Goal: Task Accomplishment & Management: Manage account settings

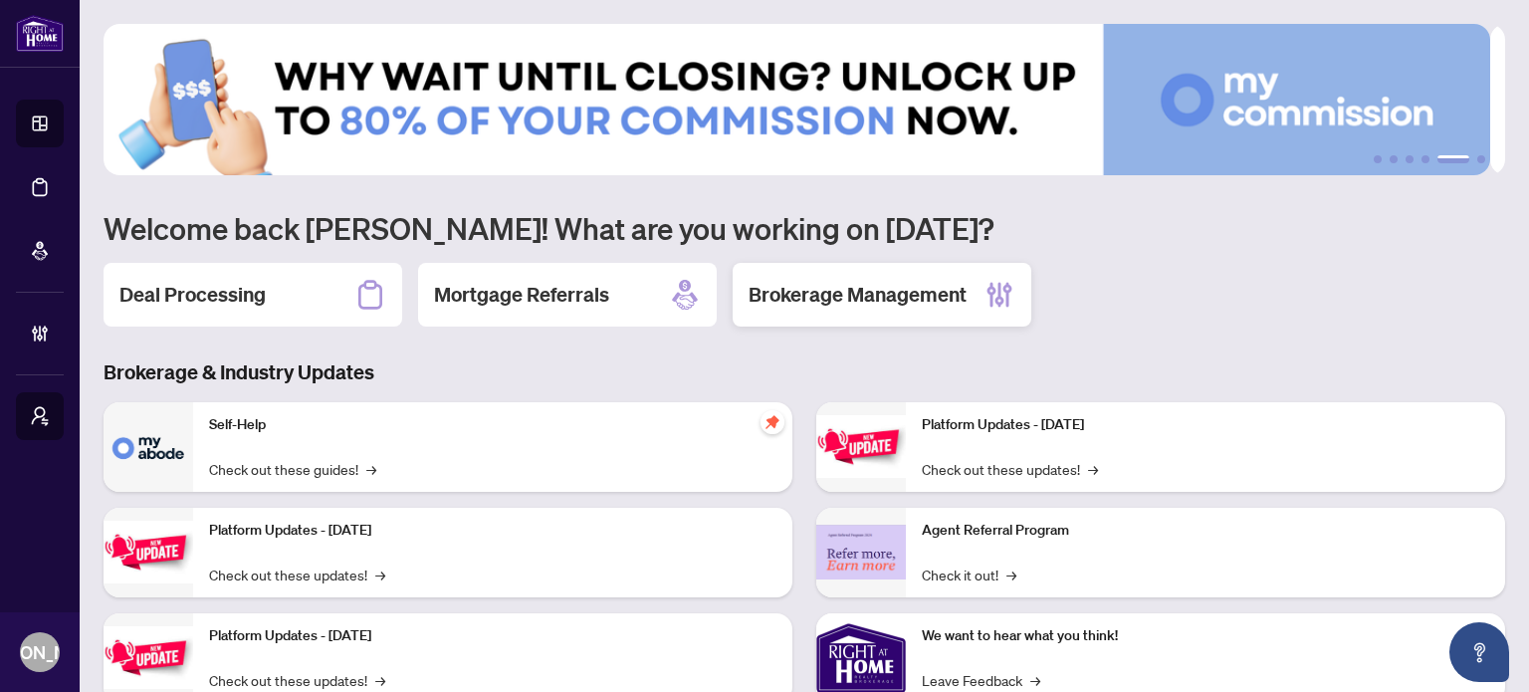
click at [916, 290] on h2 "Brokerage Management" at bounding box center [857, 295] width 218 height 28
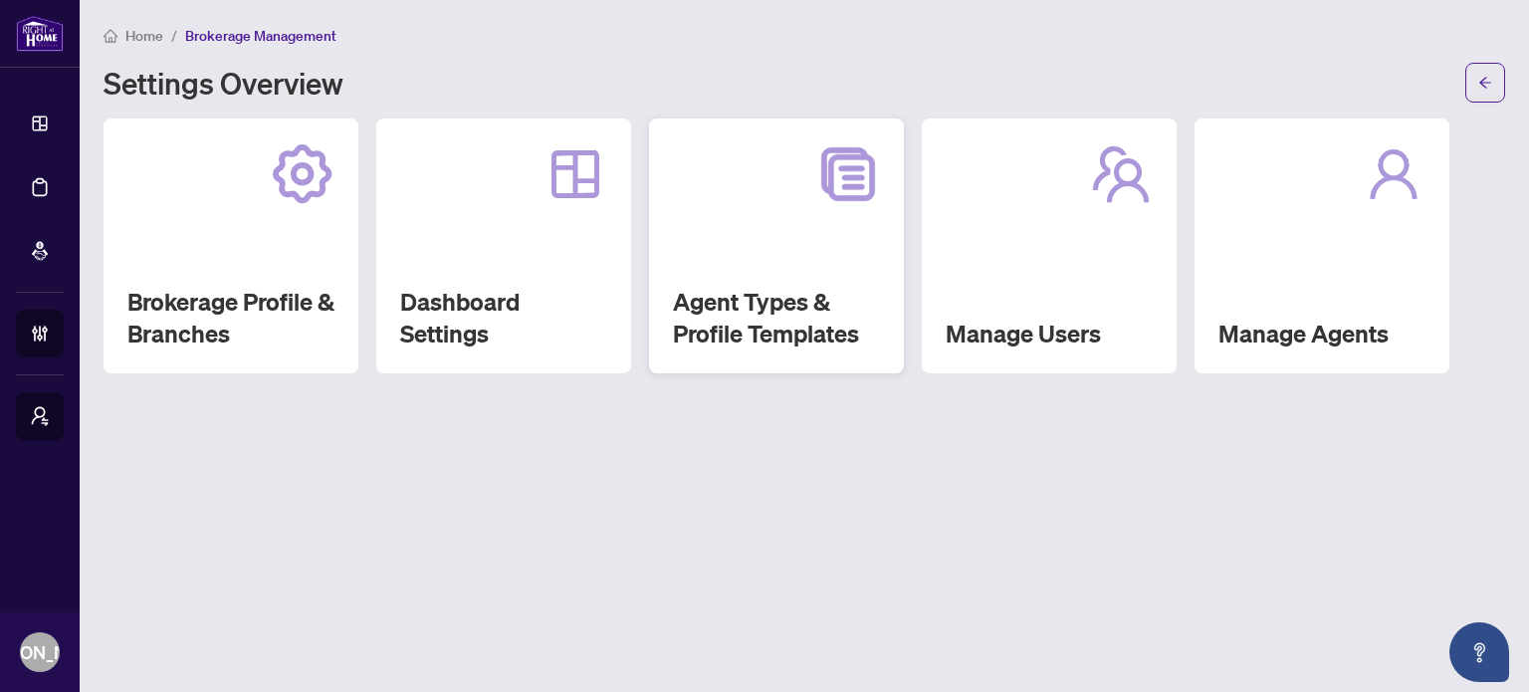
click at [760, 277] on div "Agent Types & Profile Templates" at bounding box center [776, 245] width 255 height 255
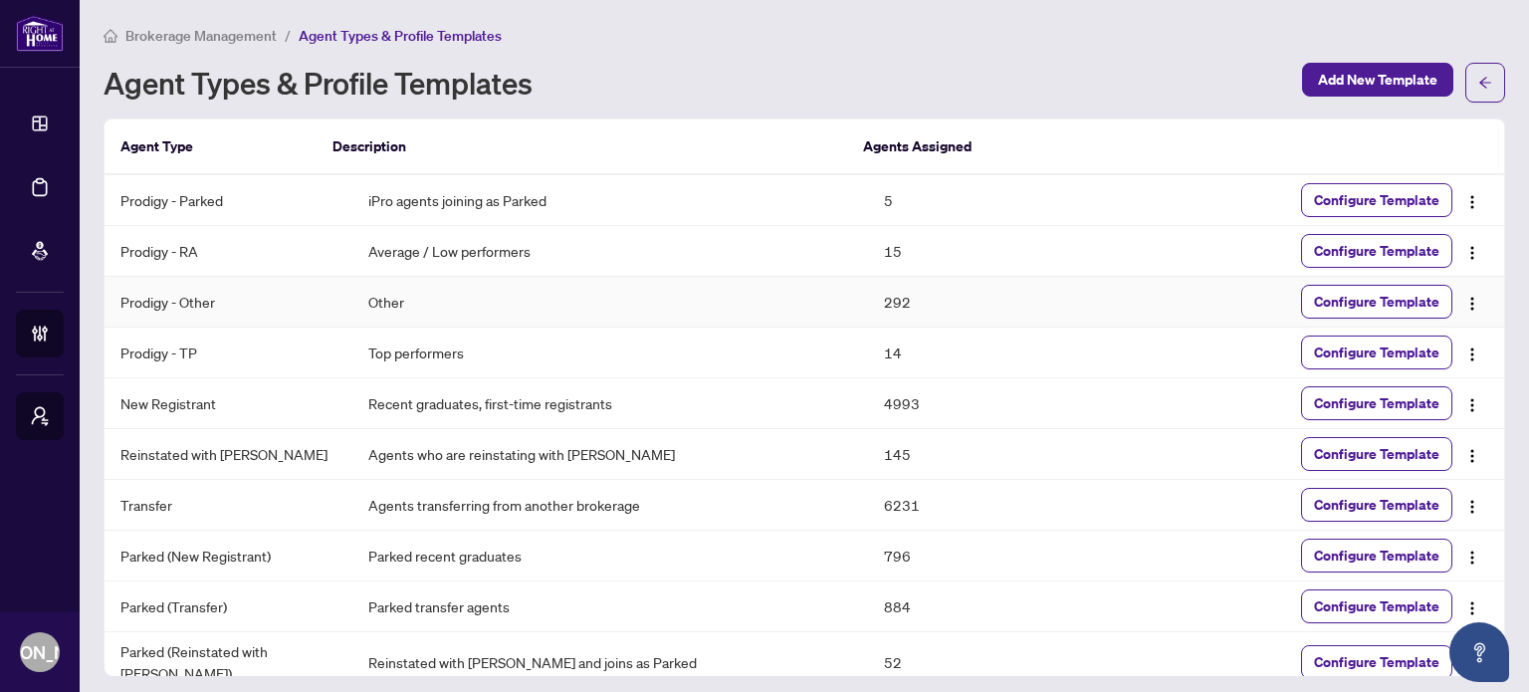
scroll to position [11, 0]
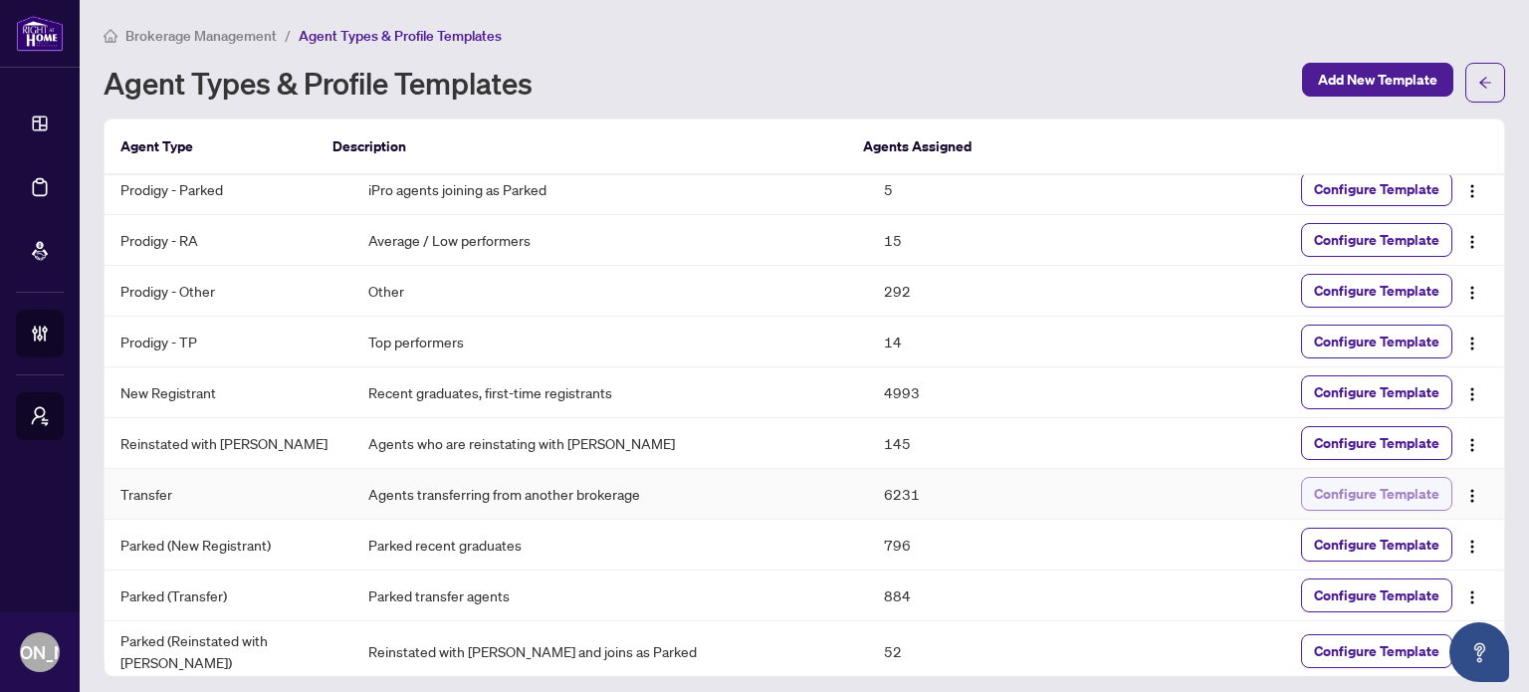
click at [1352, 493] on span "Configure Template" at bounding box center [1376, 494] width 125 height 32
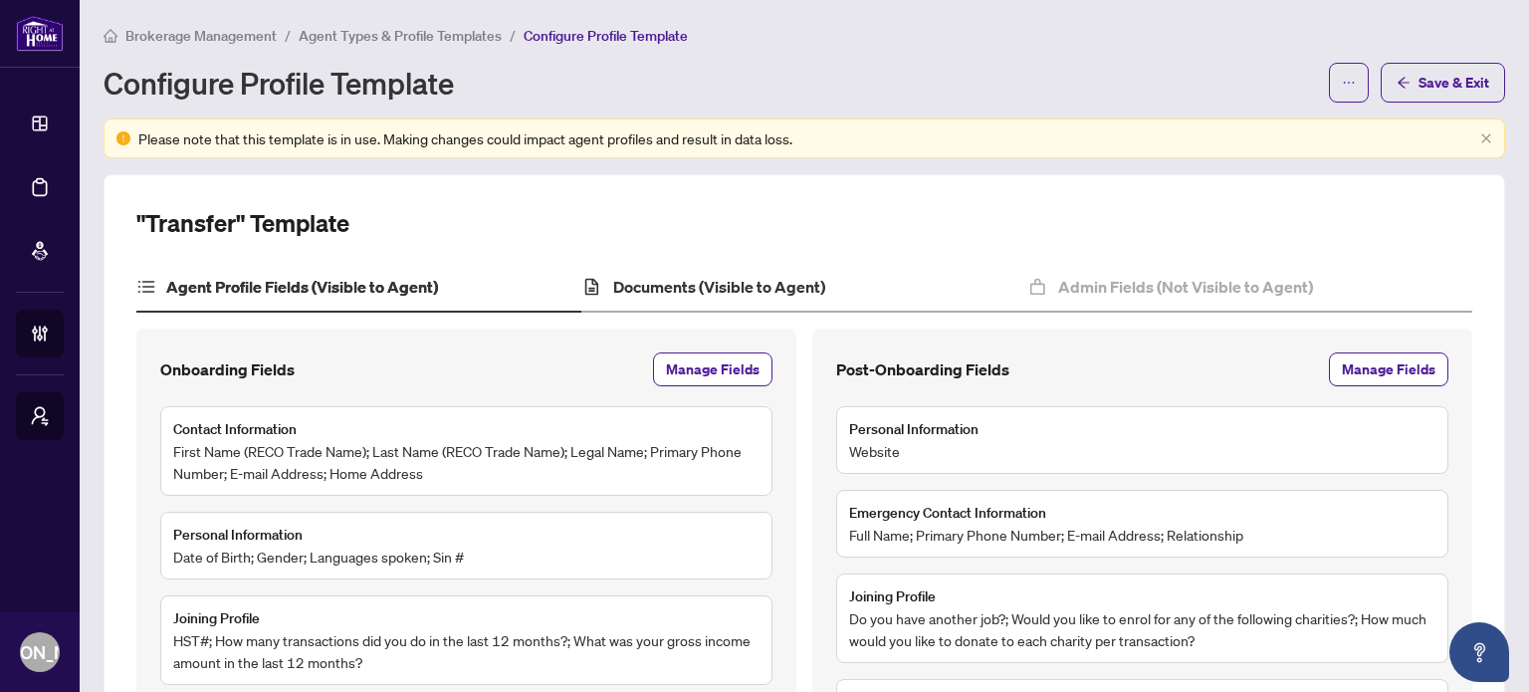
click at [709, 300] on div "Documents (Visible to Agent)" at bounding box center [803, 288] width 445 height 50
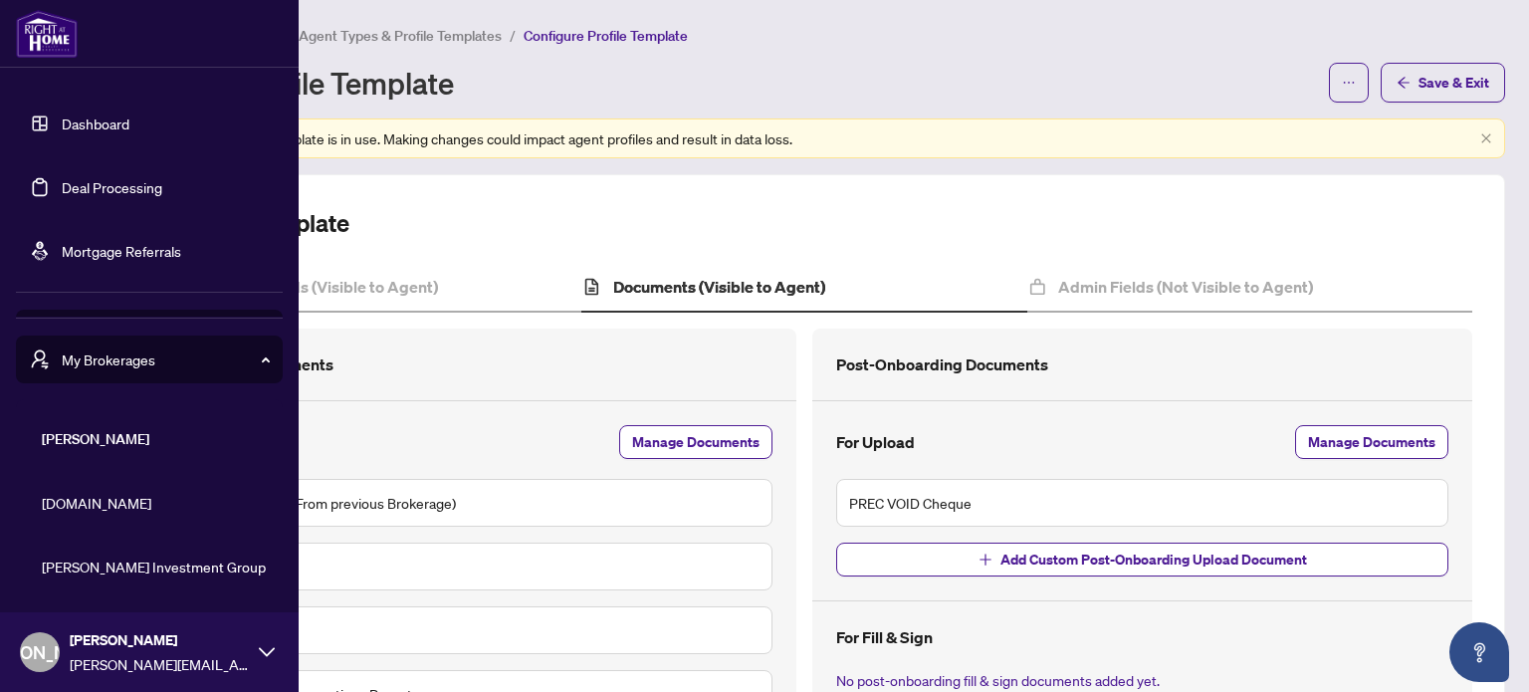
click at [112, 122] on link "Dashboard" at bounding box center [96, 123] width 68 height 18
